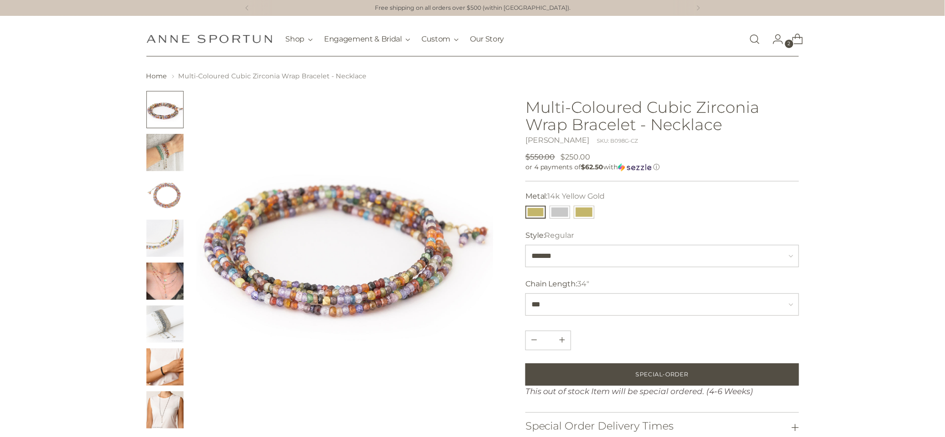
click at [756, 40] on link "Open search modal" at bounding box center [754, 39] width 19 height 19
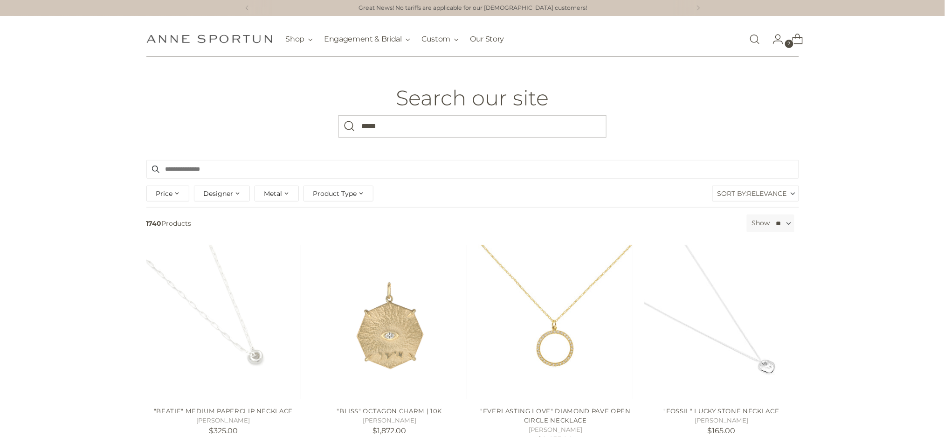
type input "*****"
click at [338, 115] on button "Search" at bounding box center [349, 126] width 22 height 22
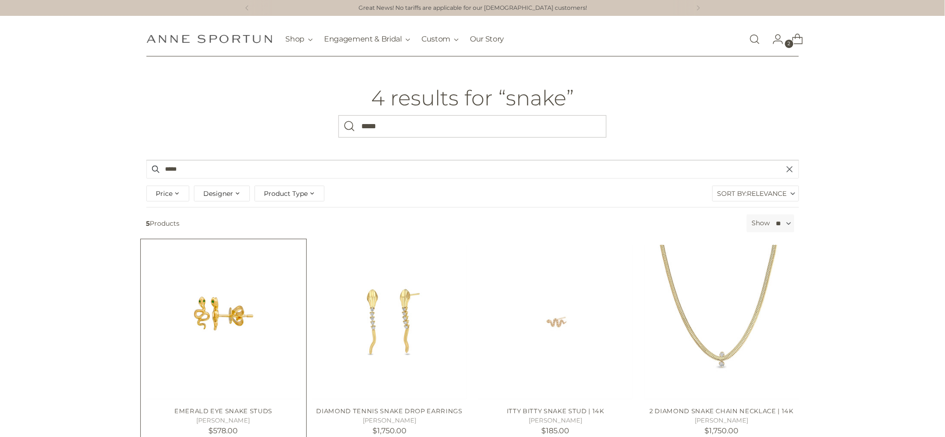
click at [192, 360] on img "Emerald Eye Snake Studs" at bounding box center [223, 322] width 154 height 154
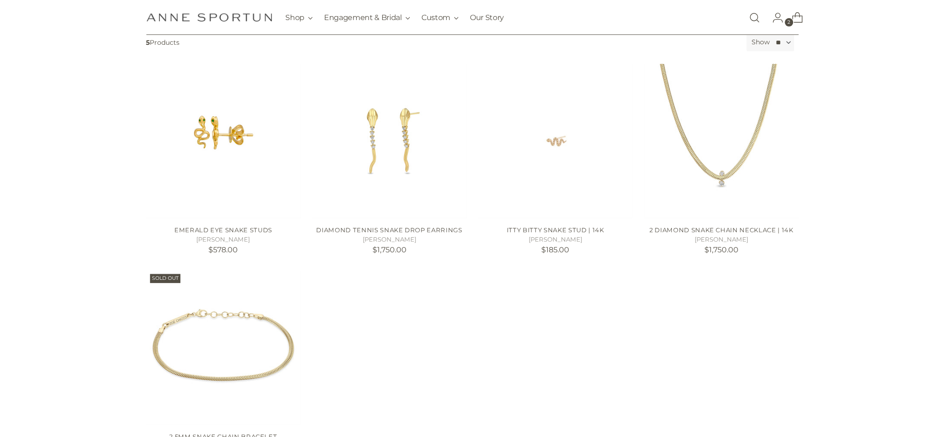
scroll to position [186, 0]
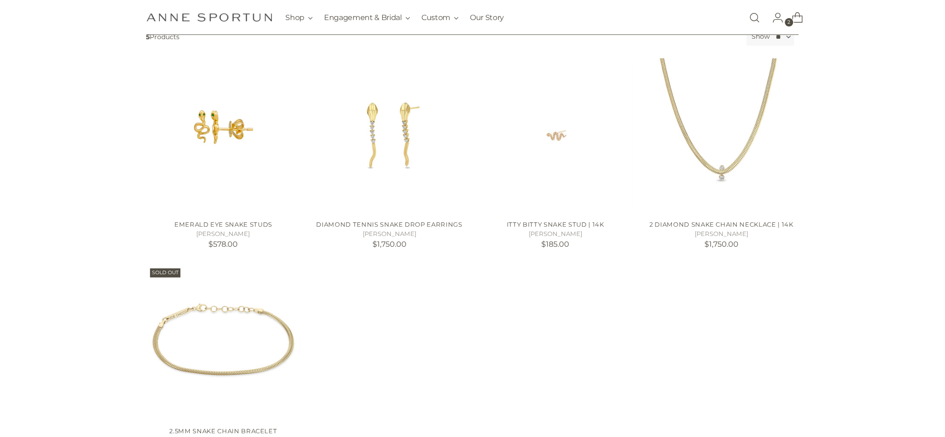
click at [847, 167] on div "Filter 4 Results Sort: Relevance Relevance Price, low to high Price, high to lo…" at bounding box center [472, 216] width 945 height 486
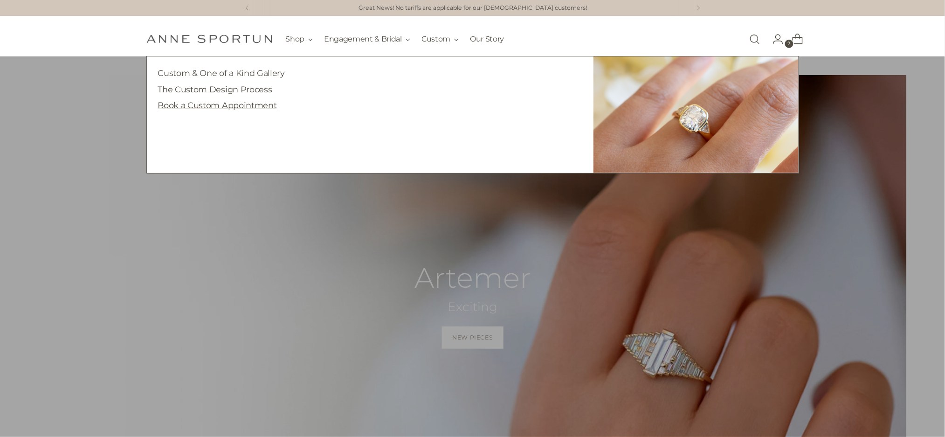
click at [269, 102] on link "Book a Custom Appointment" at bounding box center [217, 105] width 119 height 10
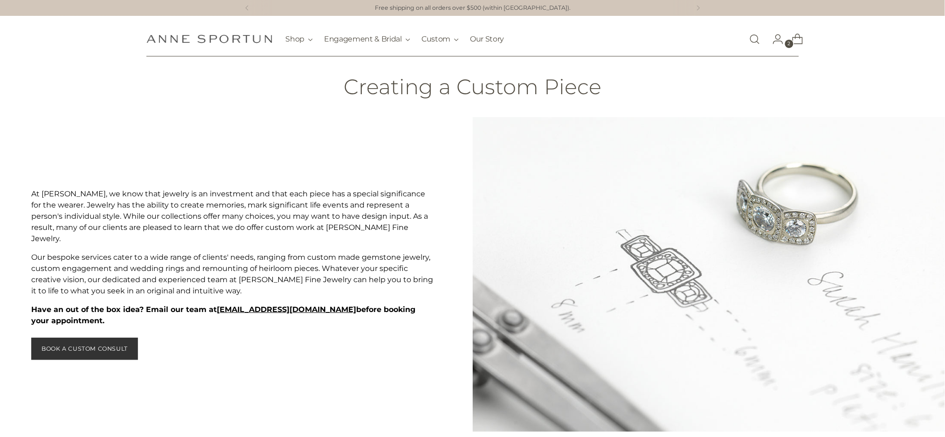
click at [78, 346] on span "BOOK A CUSTOM CONSULT" at bounding box center [84, 348] width 86 height 8
